Goal: Learn about a topic

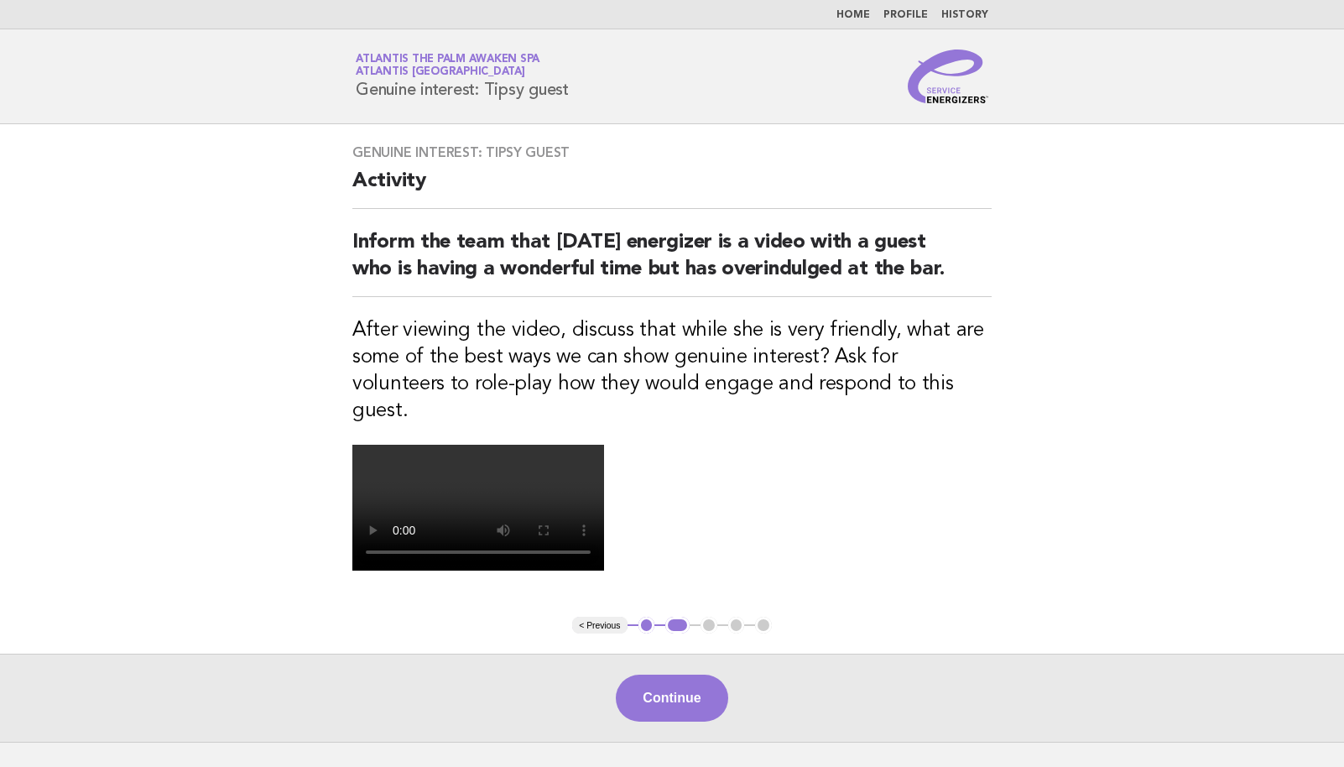
click at [850, 8] on nav "Home Profile History" at bounding box center [672, 14] width 1344 height 29
click at [855, 19] on link "Home" at bounding box center [853, 15] width 34 height 10
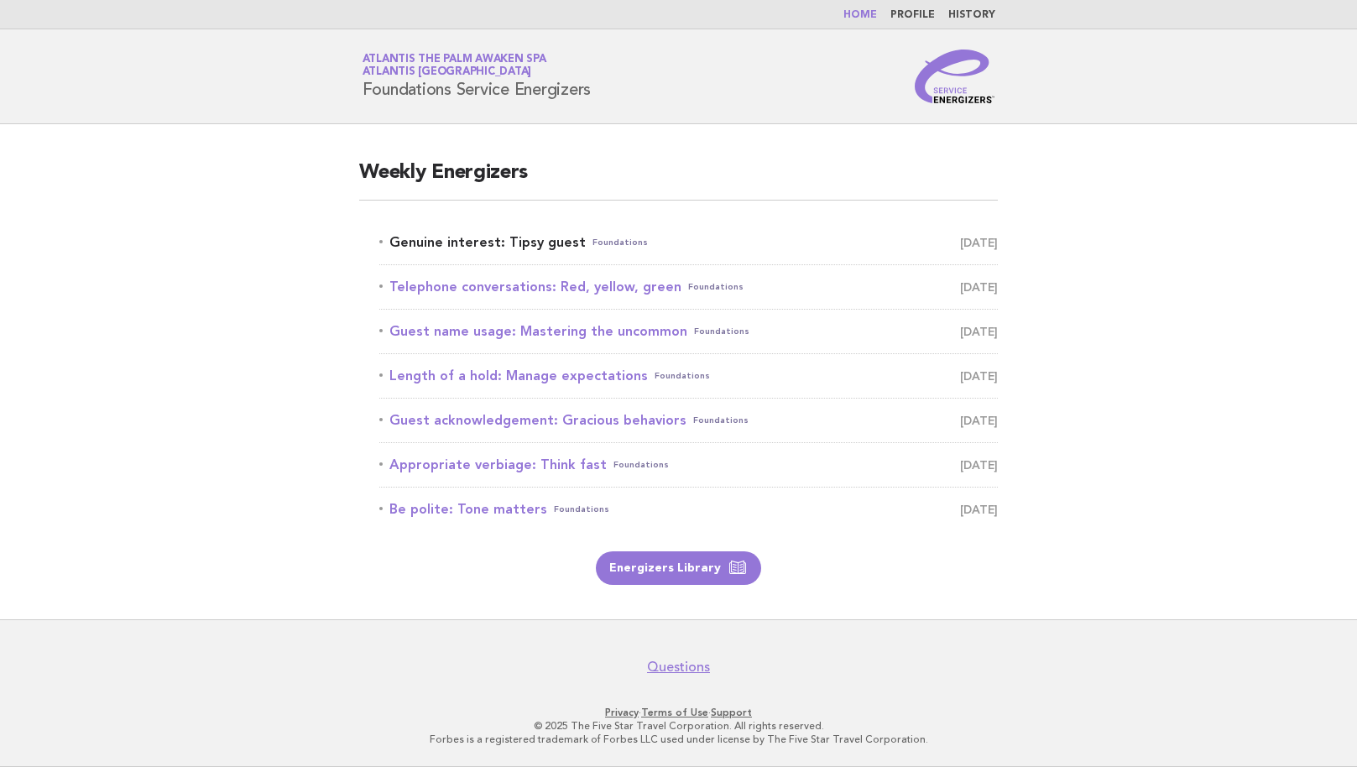
click at [538, 233] on link "Genuine interest: Tipsy guest Foundations [DATE]" at bounding box center [688, 242] width 618 height 23
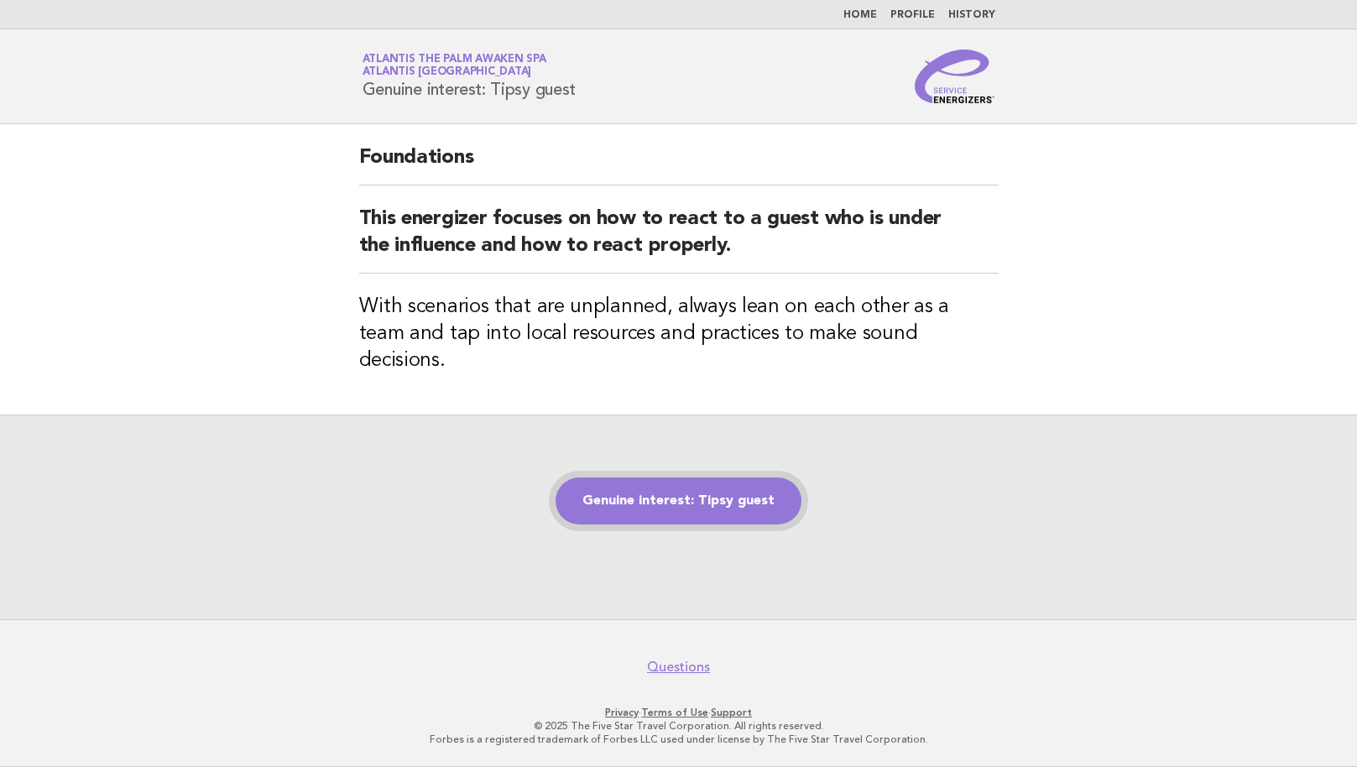
click at [781, 498] on link "Genuine interest: Tipsy guest" at bounding box center [678, 500] width 246 height 47
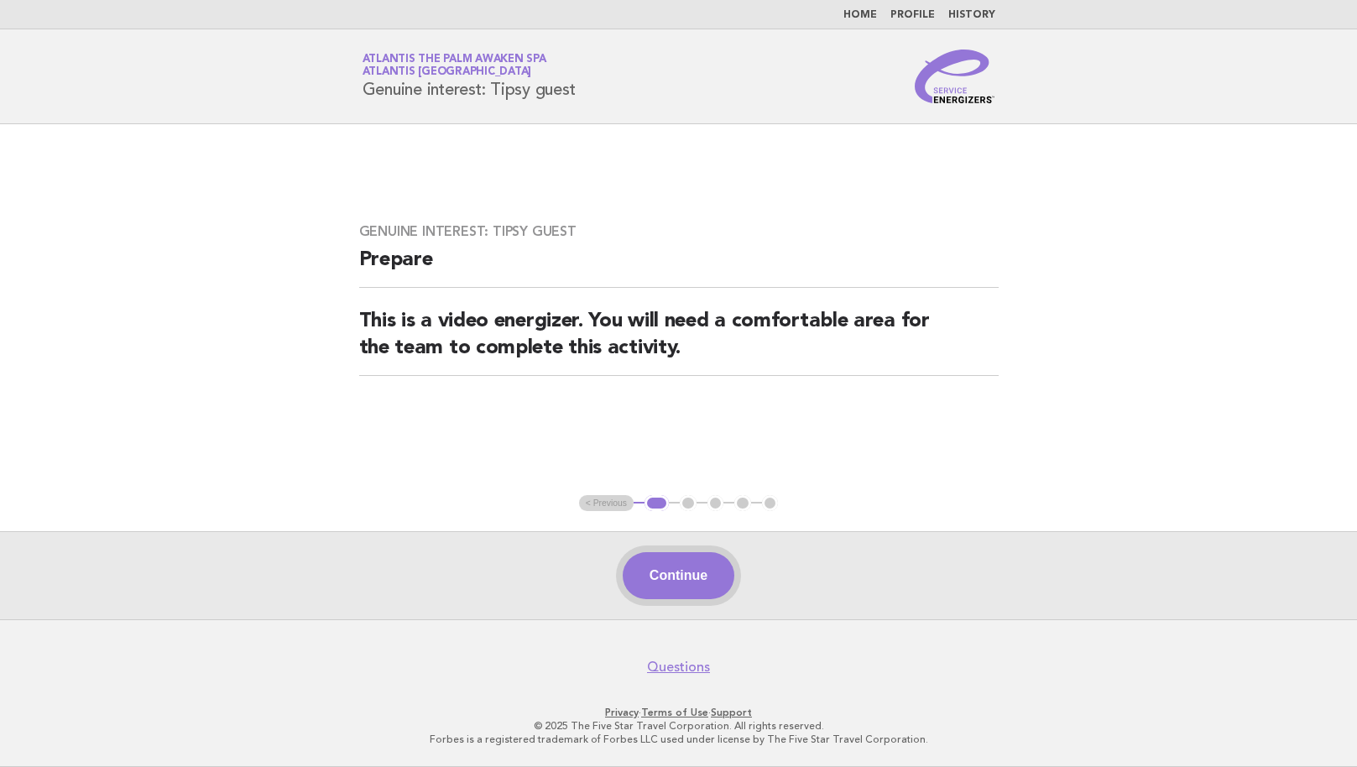
click at [691, 591] on button "Continue" at bounding box center [678, 575] width 112 height 47
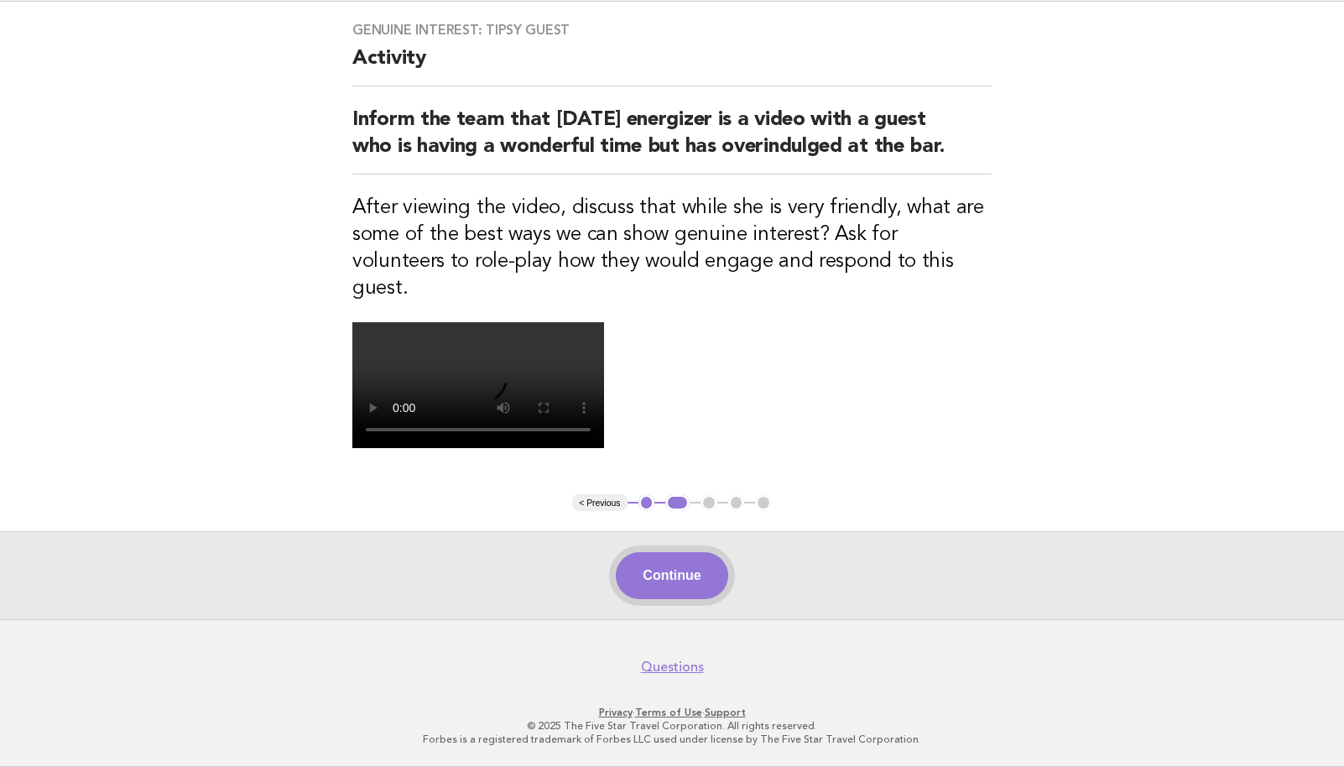
click at [705, 578] on button "Continue" at bounding box center [672, 575] width 112 height 47
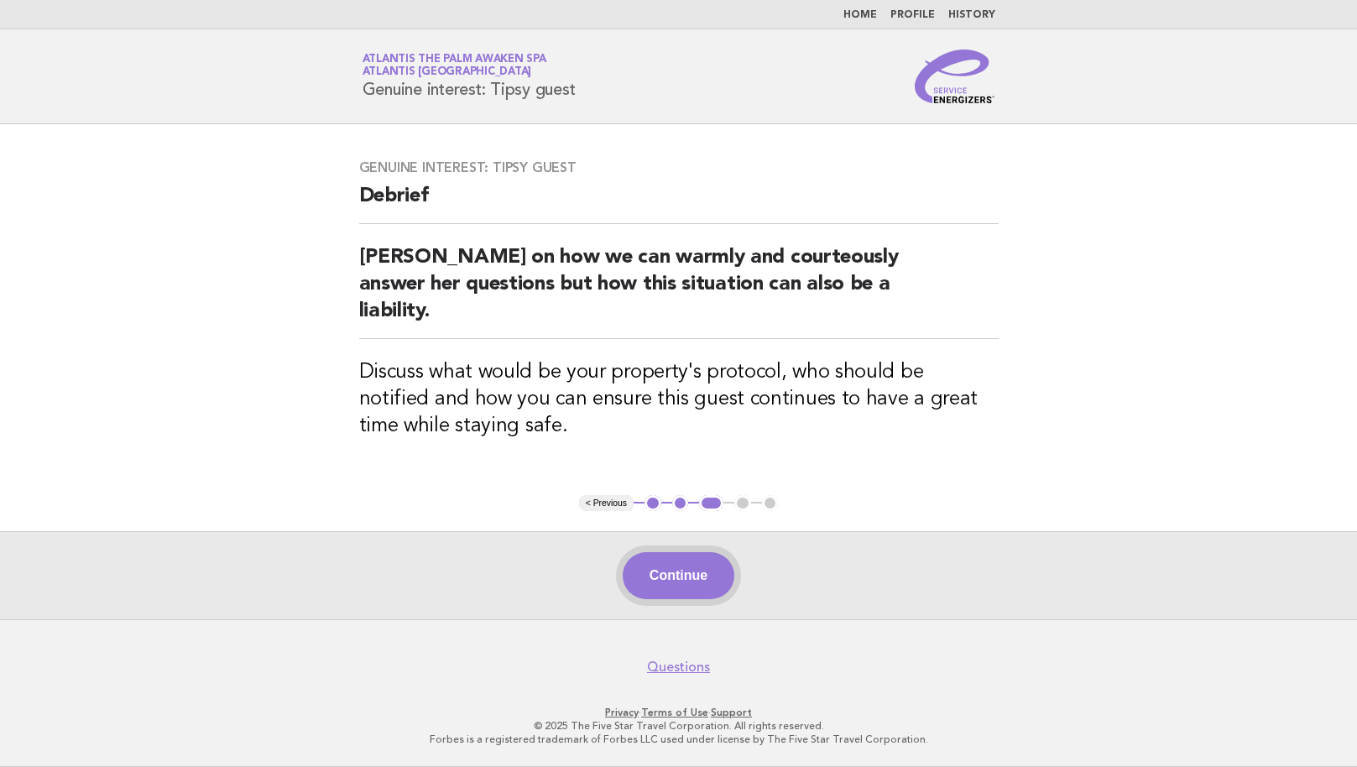
click at [697, 563] on button "Continue" at bounding box center [678, 575] width 112 height 47
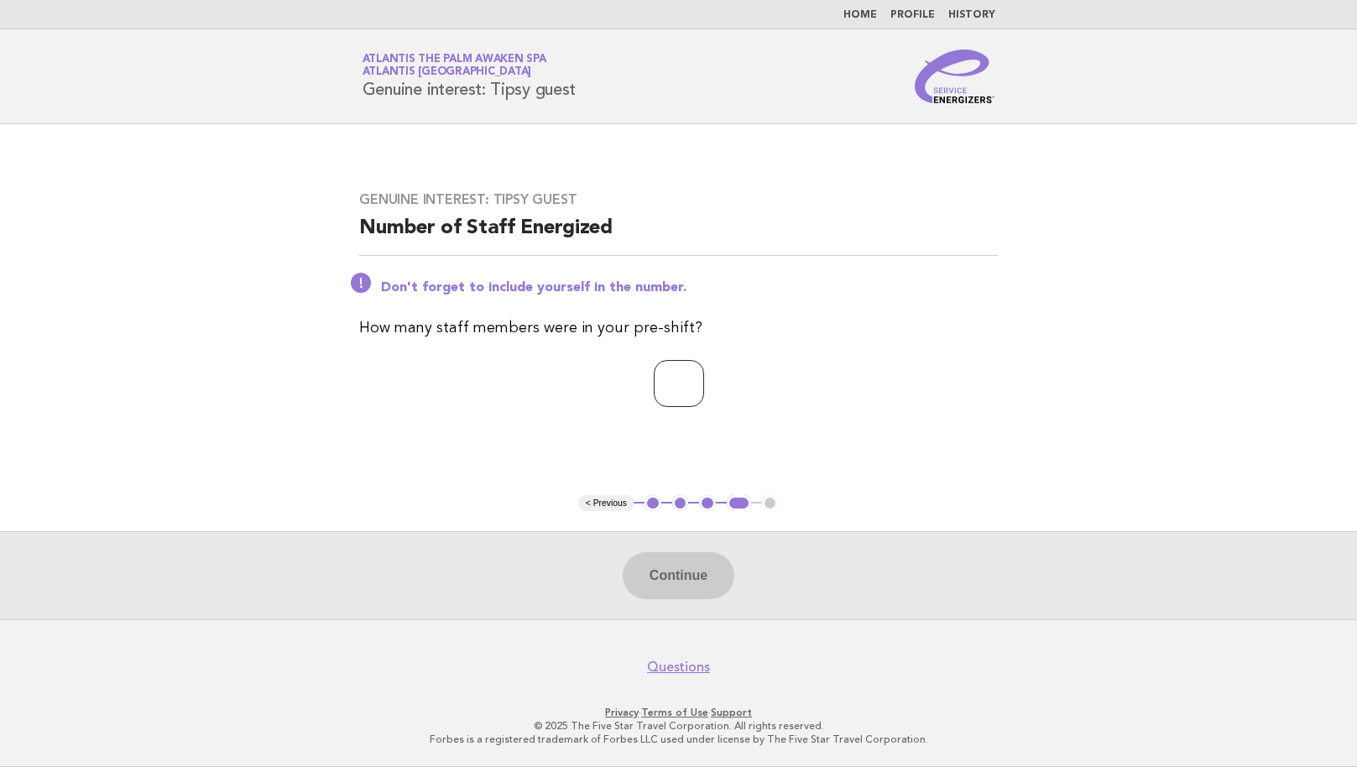
click at [690, 381] on input "number" at bounding box center [679, 383] width 50 height 47
type input "*"
click at [705, 567] on button "Continue" at bounding box center [678, 575] width 112 height 47
